Goal: Information Seeking & Learning: Learn about a topic

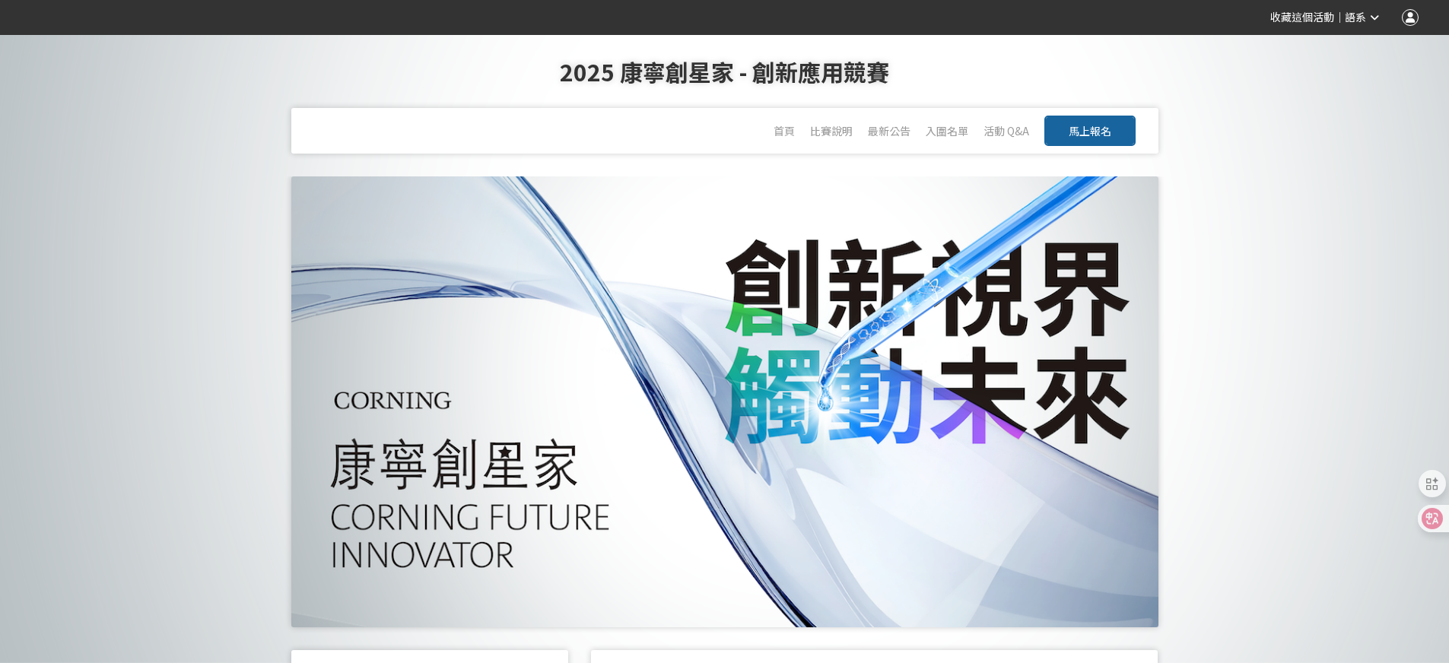
click at [1380, 16] on div "收藏這個活動 ｜ 語系" at bounding box center [1332, 17] width 171 height 27
click at [1366, 24] on div "語系" at bounding box center [1361, 18] width 34 height 16
click at [1336, 94] on link "English" at bounding box center [1355, 95] width 65 height 30
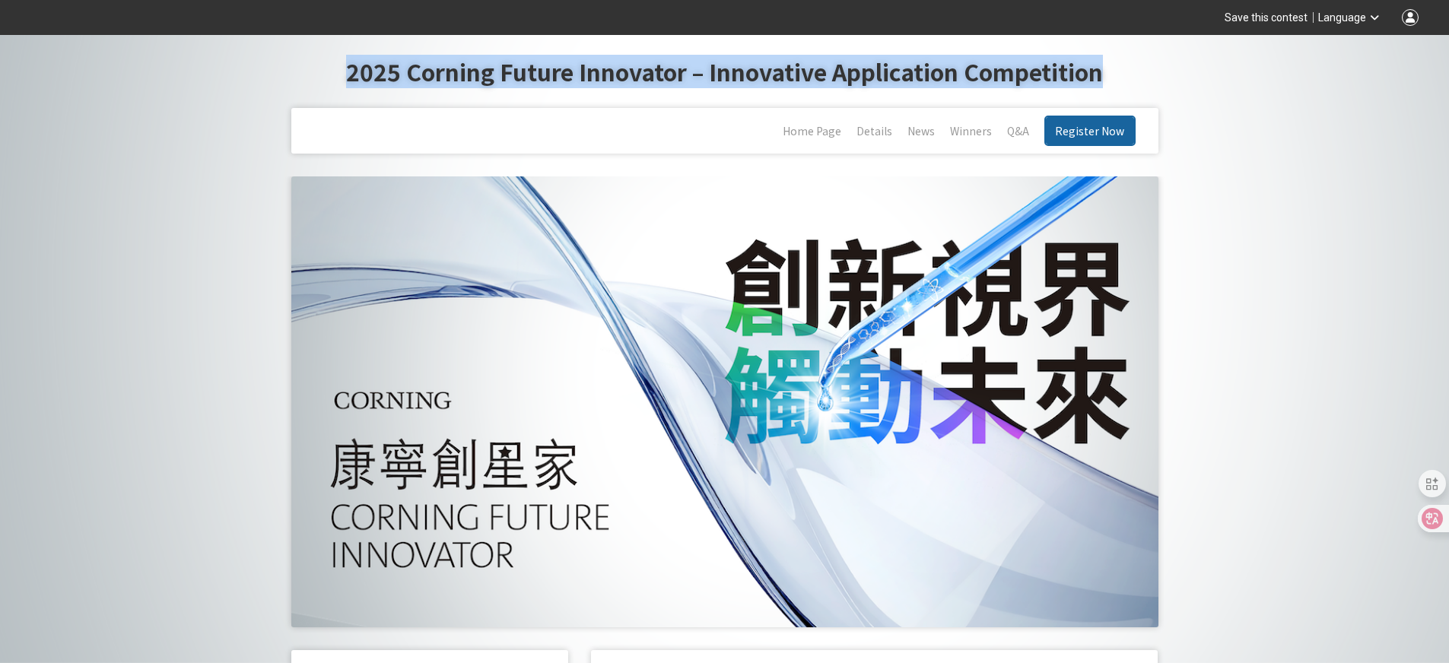
drag, startPoint x: 341, startPoint y: 69, endPoint x: 1109, endPoint y: 75, distance: 768.8
click at [1109, 75] on h1 "2025 Corning Future Innovator – Innovative Application Competition" at bounding box center [724, 71] width 1388 height 73
copy h1 "2025 Corning Future Innovator – Innovative Application Competition"
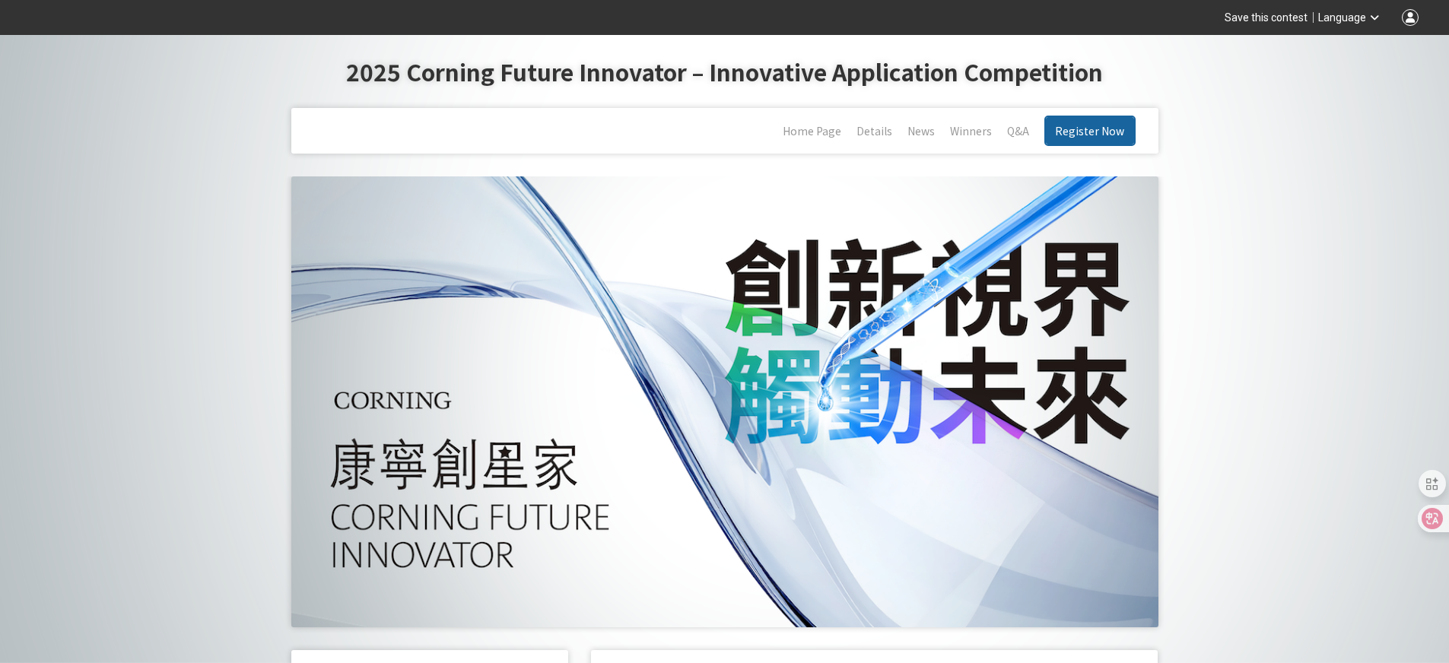
click at [1351, 24] on div "Language" at bounding box center [1348, 18] width 61 height 16
click at [1347, 56] on link "中文" at bounding box center [1355, 64] width 65 height 30
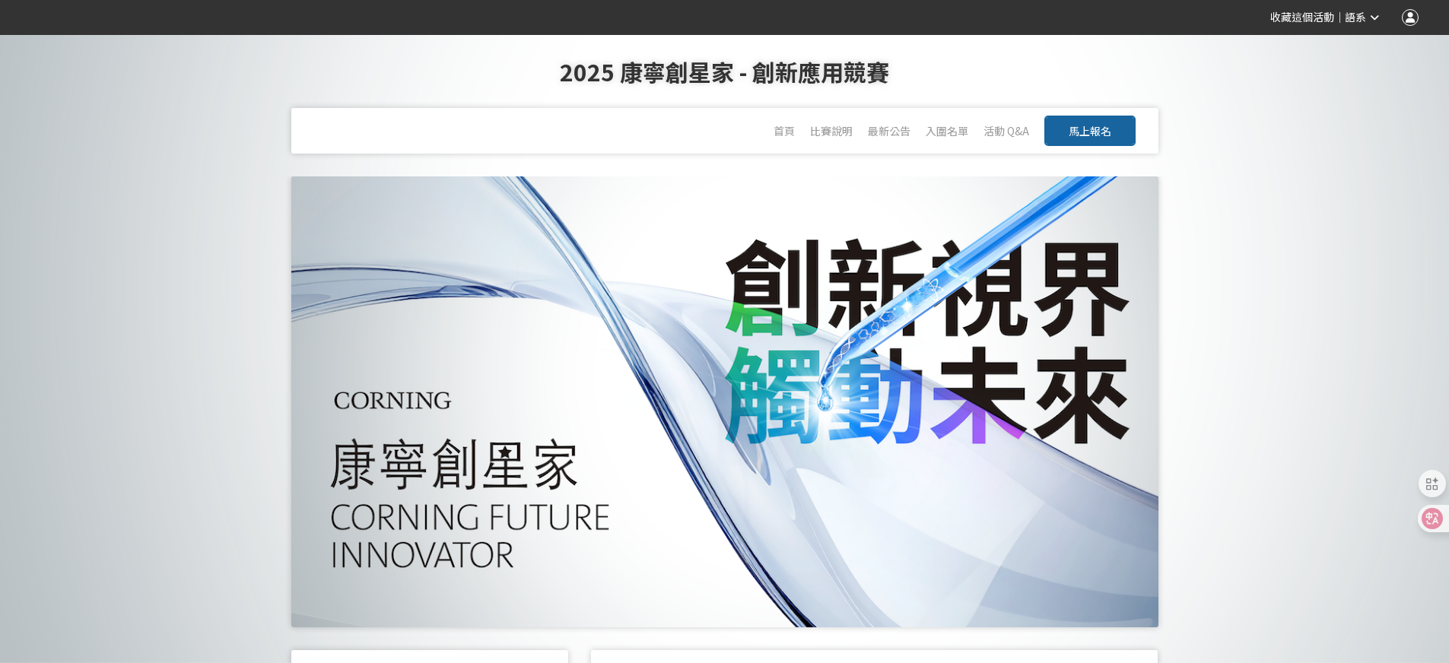
click at [1366, 19] on div "語系" at bounding box center [1361, 18] width 34 height 16
click at [1354, 96] on link "English" at bounding box center [1355, 95] width 65 height 30
